Goal: Use online tool/utility: Utilize a website feature to perform a specific function

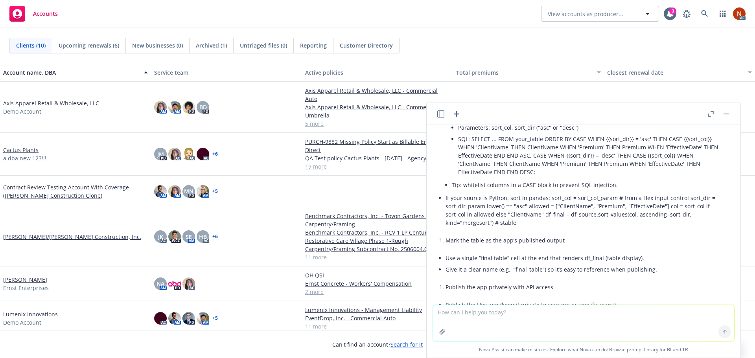
scroll to position [3395, 0]
click at [725, 115] on button "button" at bounding box center [725, 113] width 9 height 9
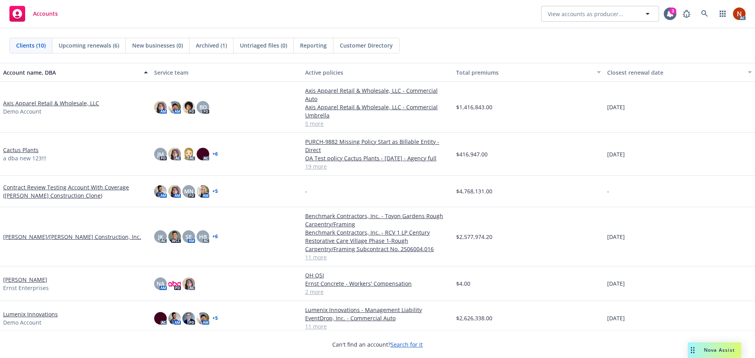
click at [702, 346] on div "Nova Assist" at bounding box center [714, 350] width 53 height 16
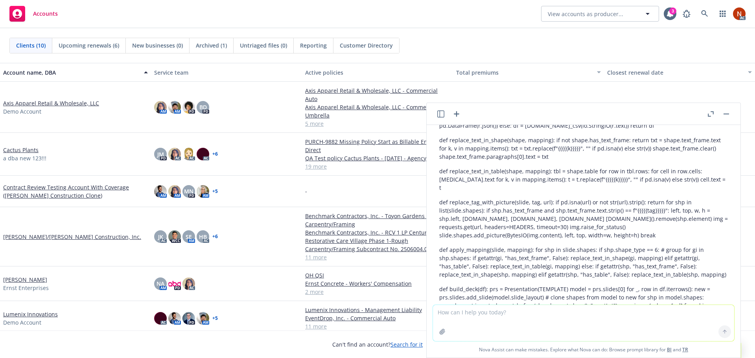
scroll to position [2653, 0]
